Goal: Navigation & Orientation: Find specific page/section

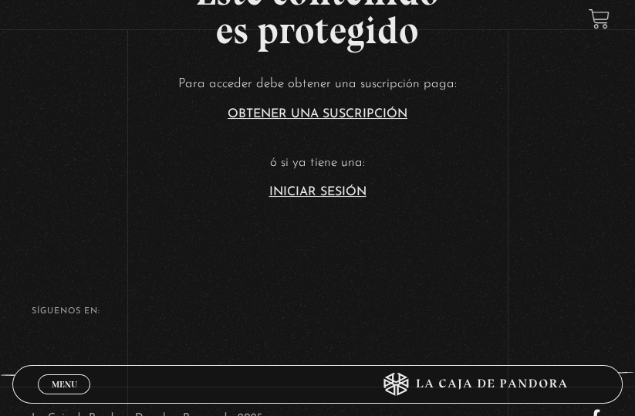
scroll to position [119, 0]
click at [342, 198] on link "Iniciar Sesión" at bounding box center [317, 191] width 97 height 12
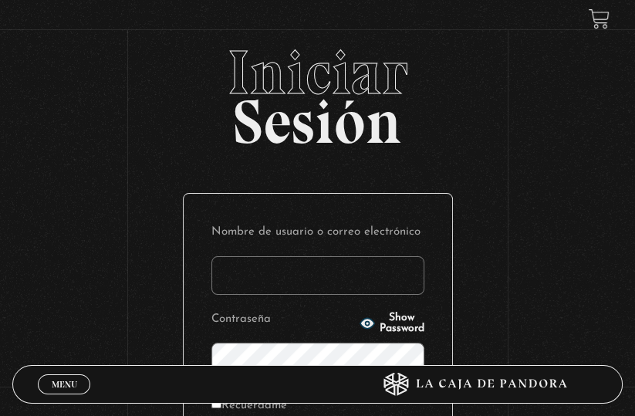
click at [326, 283] on input "Nombre de usuario o correo electrónico" at bounding box center [317, 275] width 213 height 39
type input "lizmy2487@gmail.com"
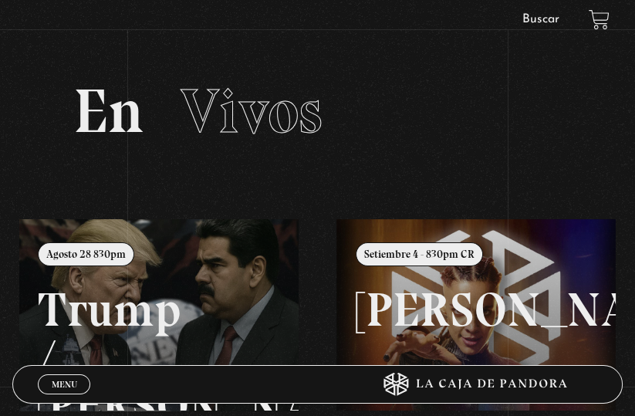
click at [71, 380] on span "Menu" at bounding box center [64, 384] width 25 height 9
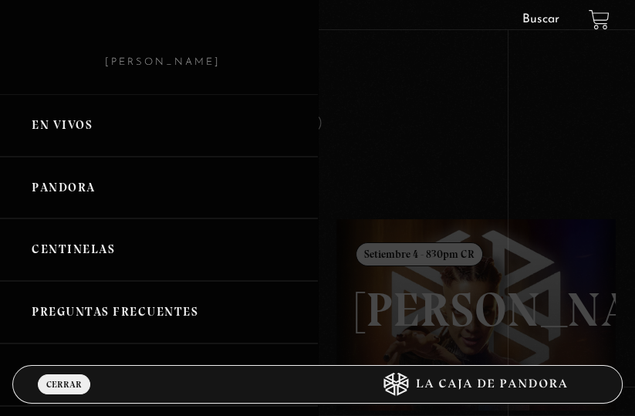
click at [104, 193] on link "Pandora" at bounding box center [159, 188] width 318 height 63
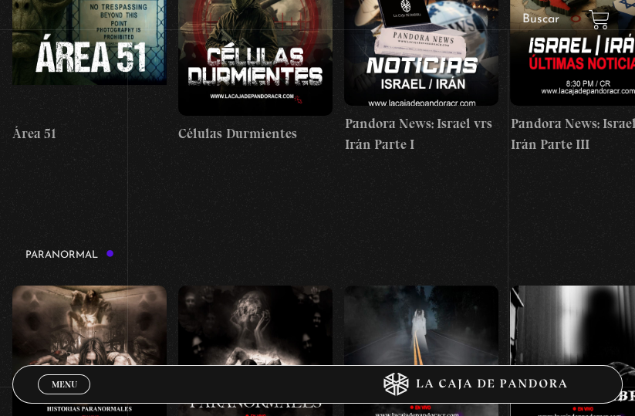
scroll to position [1086, 0]
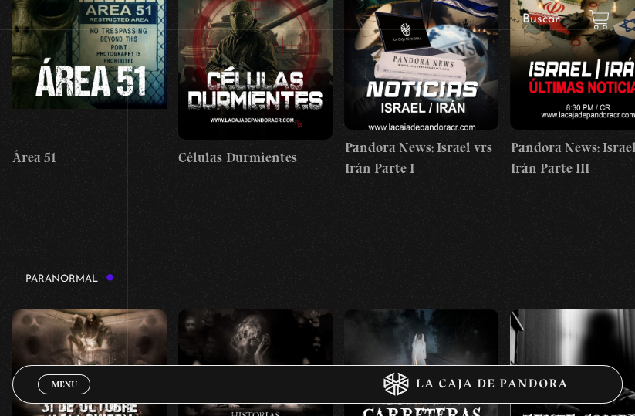
click at [96, 35] on figure at bounding box center [89, 46] width 154 height 185
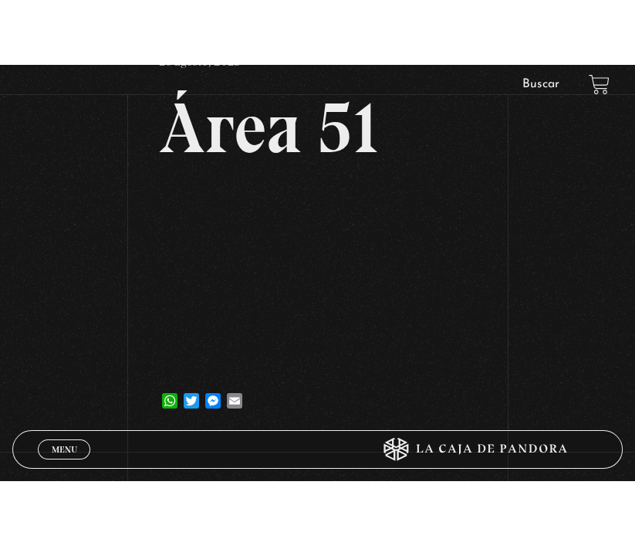
scroll to position [109, 0]
